Goal: Information Seeking & Learning: Learn about a topic

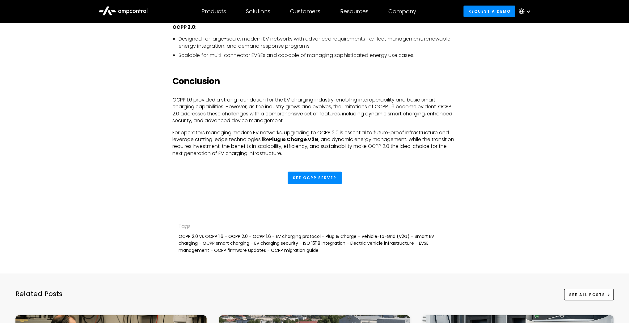
scroll to position [1631, 0]
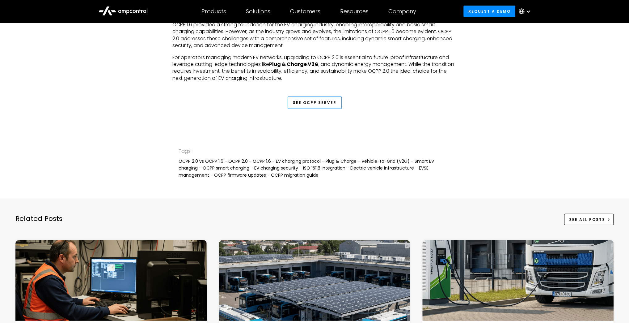
click at [312, 103] on link "See OCPP Server" at bounding box center [315, 102] width 54 height 12
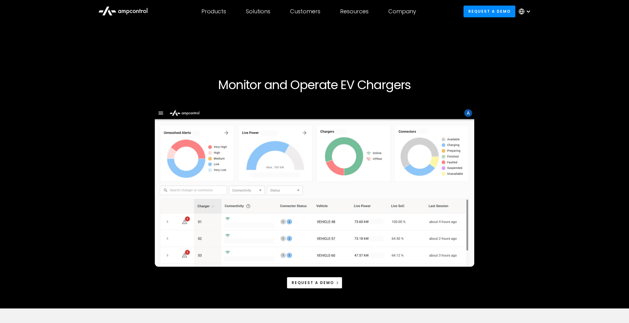
click at [518, 154] on div "Monitor and Operate EV Chargers Request a demo" at bounding box center [314, 178] width 609 height 260
click at [53, 20] on div "Products Products Energy Management Load management, cost optimization, oversub…" at bounding box center [314, 11] width 629 height 23
